Goal: Communication & Community: Answer question/provide support

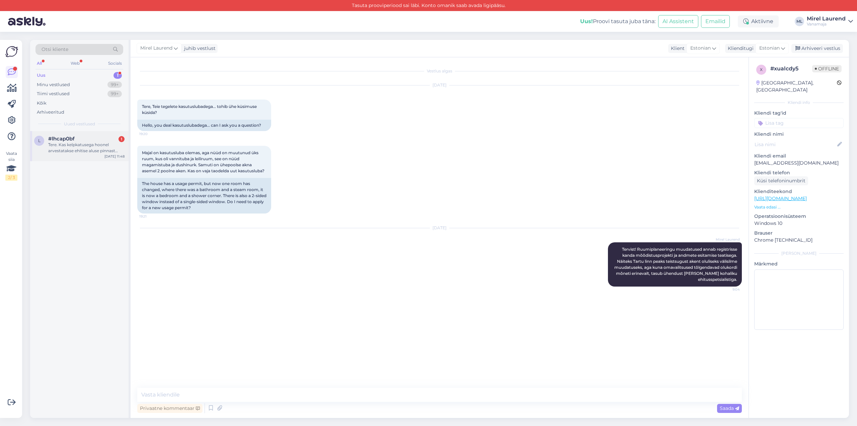
click at [61, 142] on div "Tere. Kas kelpkatusega hoonel arvestatakse ehitise aluse pinnast välja 1 m laiu…" at bounding box center [86, 148] width 76 height 12
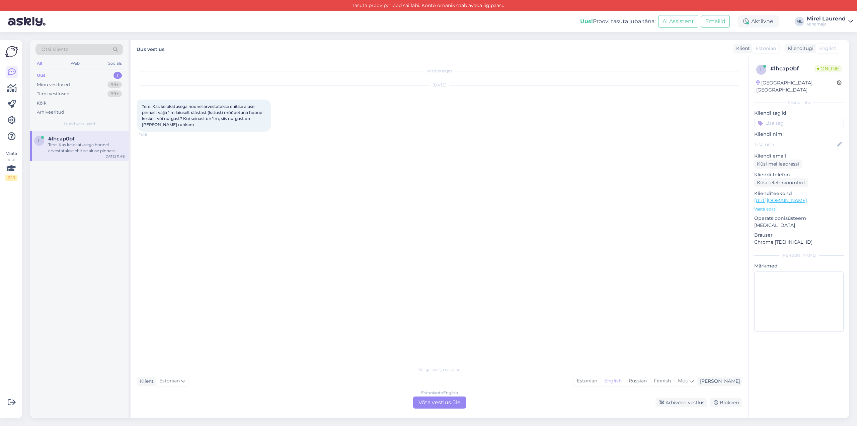
click at [447, 403] on div "Estonian to English Võta vestlus üle" at bounding box center [439, 402] width 53 height 12
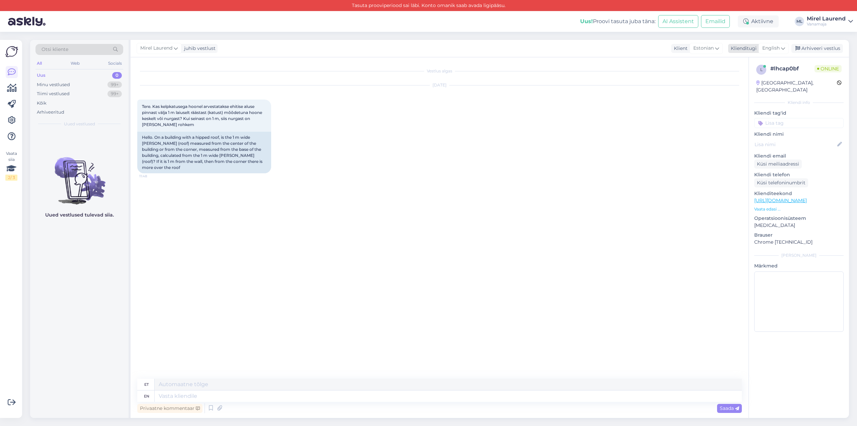
click at [785, 47] on icon at bounding box center [783, 48] width 4 height 7
drag, startPoint x: 760, startPoint y: 86, endPoint x: 753, endPoint y: 91, distance: 8.8
click at [760, 158] on link "Estonian" at bounding box center [759, 163] width 74 height 11
click at [240, 393] on textarea at bounding box center [439, 394] width 605 height 14
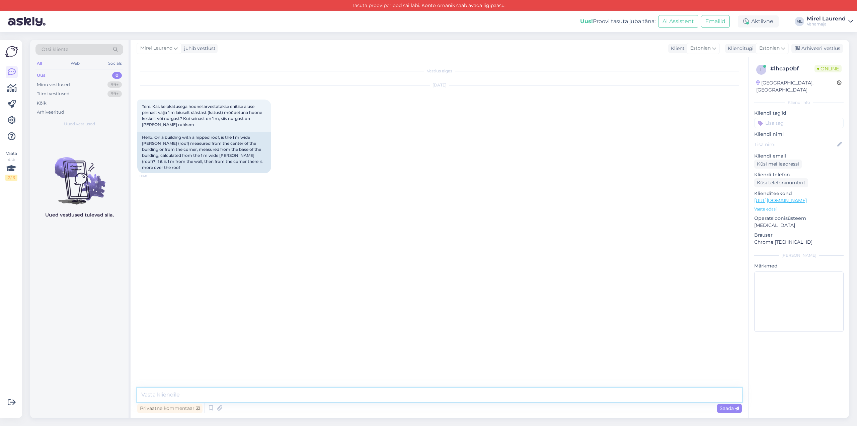
click at [240, 393] on textarea at bounding box center [439, 394] width 605 height 14
type textarea "Tervist! [PERSON_NAME] võtke ikka välisseintest."
click at [296, 290] on div "Vestlus algas [DATE] Tere. Kas kelpkatusega hoonel arvestatakse ehitise aluse p…" at bounding box center [442, 222] width 611 height 317
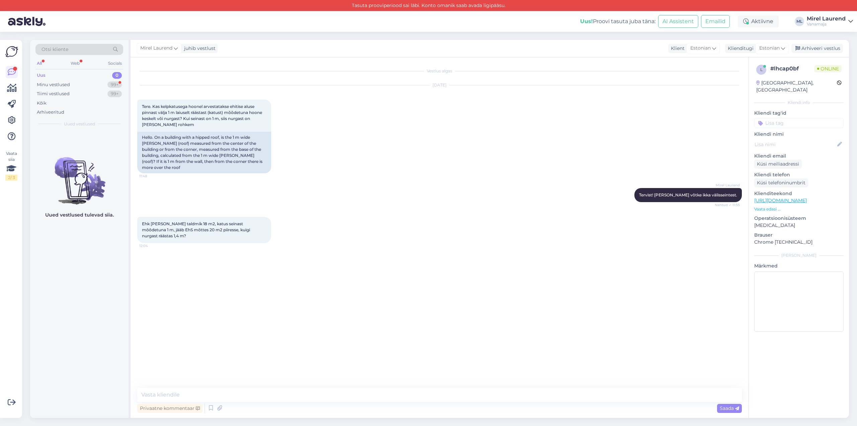
click at [360, 193] on div "Mirel [PERSON_NAME]! [PERSON_NAME] võtke ikka välisseintest. Nähtud ✓ 11:55" at bounding box center [439, 194] width 605 height 29
click at [323, 241] on div "Vestlus algas [DATE] Tere. Kas kelpkatusega hoonel arvestatakse ehitise aluse p…" at bounding box center [442, 222] width 611 height 317
click at [238, 389] on textarea at bounding box center [439, 394] width 605 height 14
click at [230, 372] on div "Vestlus algas [DATE] Tere. Kas kelpkatusega hoonel arvestatakse ehitise aluse p…" at bounding box center [442, 222] width 611 height 317
paste textarea "Jah, ehitisealuse pinna sisse ei [PERSON_NAME] 1m laiust räästast."
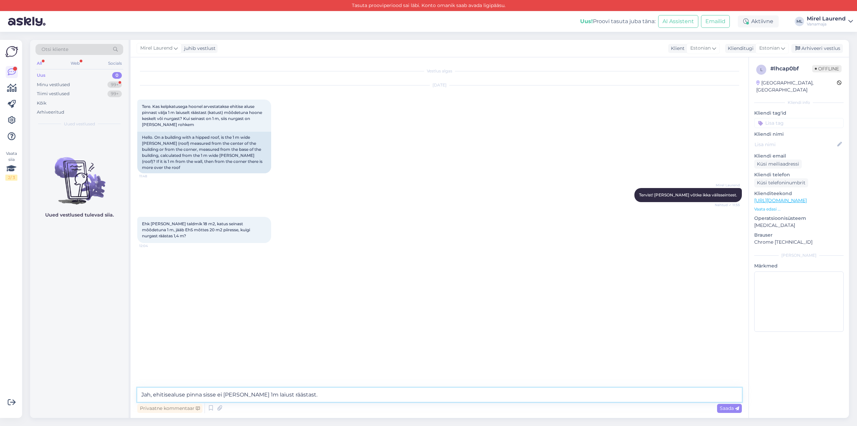
drag, startPoint x: 155, startPoint y: 395, endPoint x: 151, endPoint y: 396, distance: 4.9
click at [151, 396] on textarea "Jah, ehitisealuse pinna sisse ei [PERSON_NAME] 1m laiust räästast." at bounding box center [439, 394] width 605 height 14
click at [335, 397] on textarea "Jah. Ehitisealuse pinna sisse ei [PERSON_NAME] 1m laiust räästast." at bounding box center [439, 394] width 605 height 14
type textarea "Jah. Ehitisealuse pinna sisse ei [PERSON_NAME] 1m laiust räästast."
click at [727, 409] on span "Saada" at bounding box center [729, 408] width 19 height 6
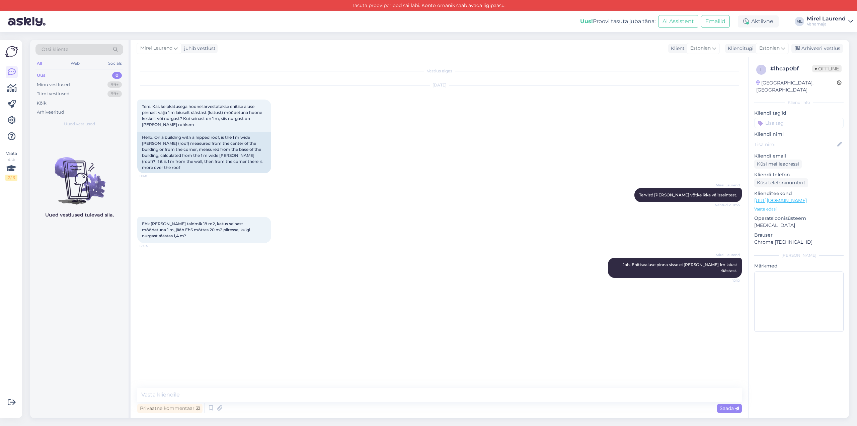
click at [271, 276] on div "Vestlus algas [DATE] Tere. Kas kelpkatusega hoonel arvestatakse ehitise aluse p…" at bounding box center [442, 222] width 611 height 317
click at [358, 261] on div "[PERSON_NAME]. Ehitisealuse pinna sisse ei [PERSON_NAME] 1m laiust räästast. 12…" at bounding box center [439, 267] width 605 height 35
